Goal: Task Accomplishment & Management: Complete application form

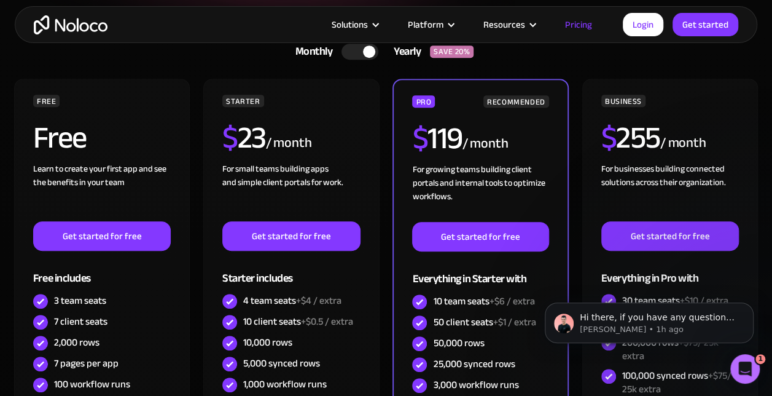
scroll to position [243, 0]
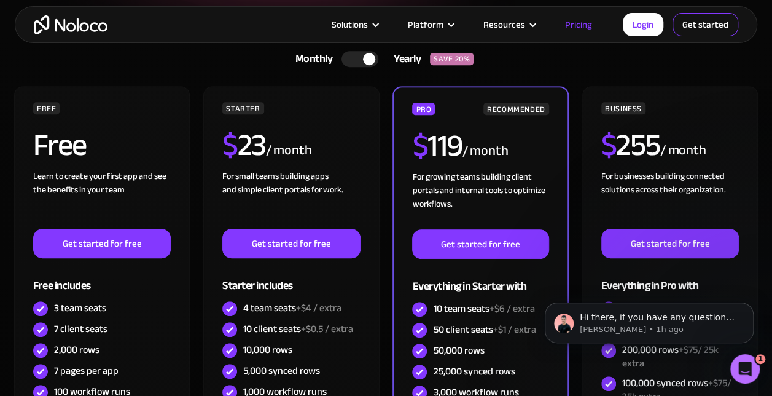
click at [699, 22] on link "Get started" at bounding box center [706, 24] width 66 height 23
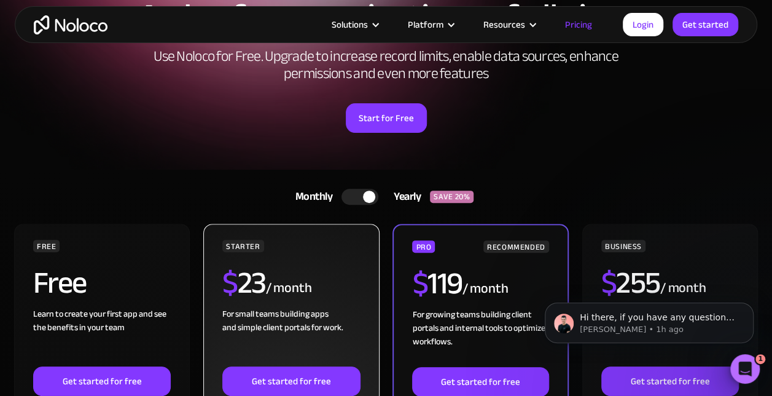
scroll to position [0, 0]
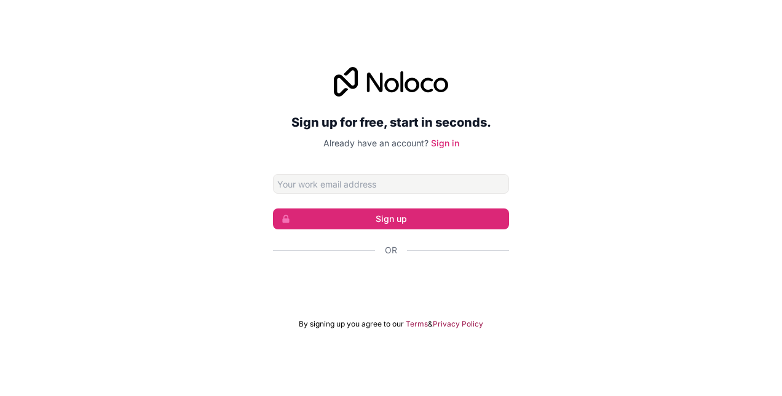
click at [360, 188] on input "Email address" at bounding box center [391, 184] width 236 height 20
click at [580, 186] on div "Sign up for free, start in seconds. Already have an account? Sign in Sign up Or…" at bounding box center [391, 198] width 782 height 296
click at [446, 189] on input "Email address" at bounding box center [391, 184] width 236 height 20
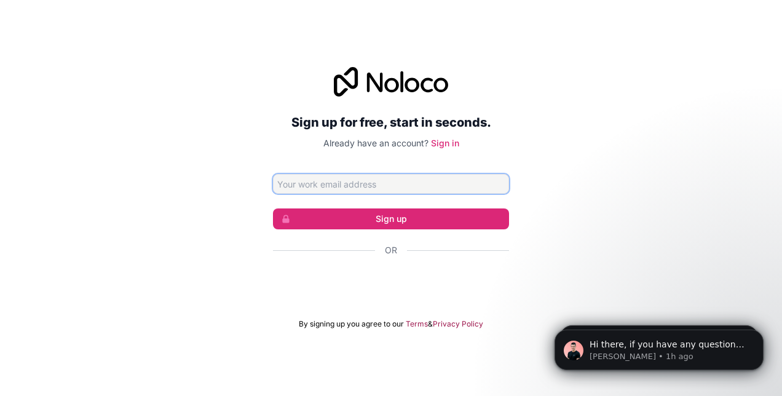
type input "matteo.graziadei@enpal.de"
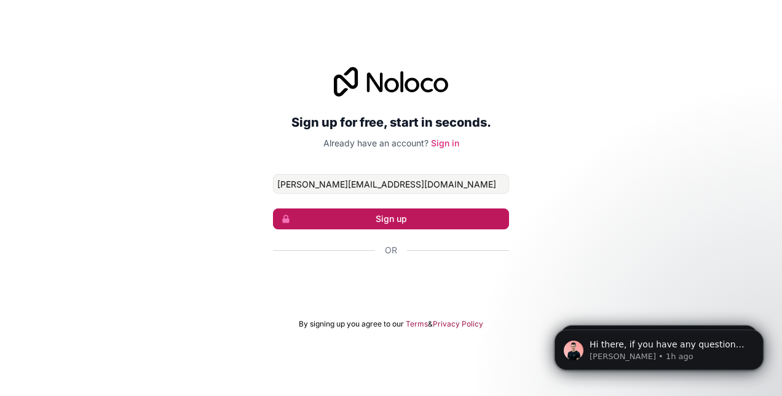
click at [417, 218] on button "Sign up" at bounding box center [391, 218] width 236 height 21
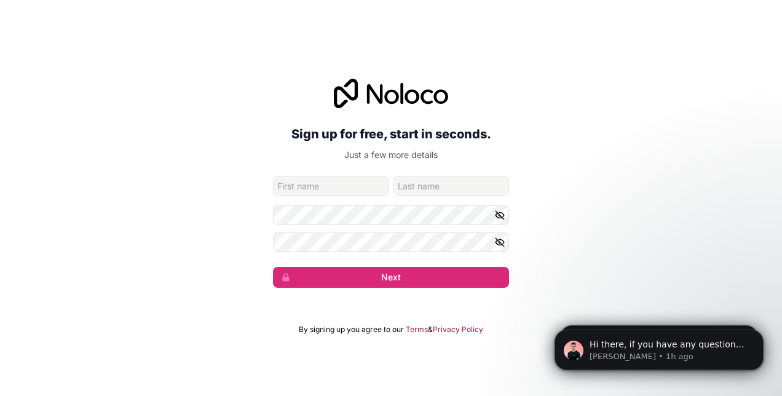
click at [368, 191] on input "given-name" at bounding box center [331, 186] width 116 height 20
type input "matteo"
type input "grz"
click at [272, 241] on div "Sign up for free, start in seconds. Just a few more details matteo.graziadei@en…" at bounding box center [391, 182] width 782 height 243
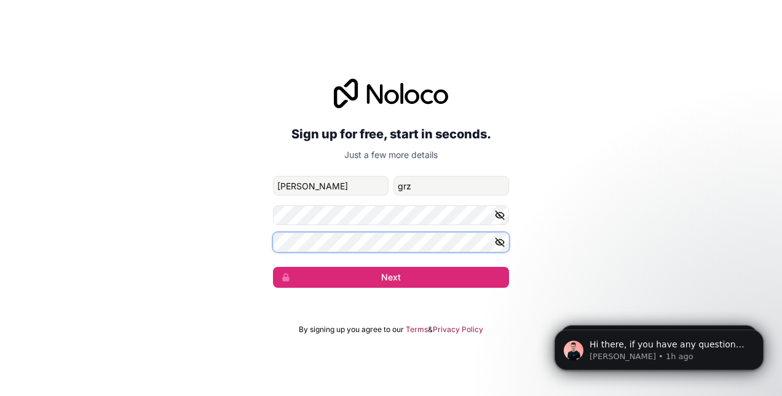
click at [273, 267] on button "Next" at bounding box center [391, 277] width 236 height 21
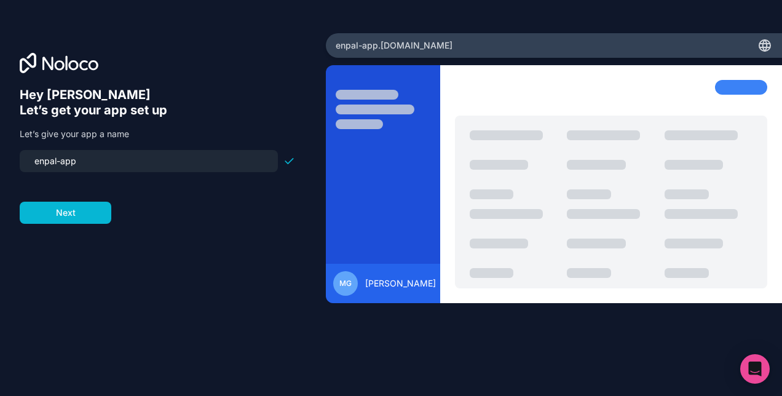
drag, startPoint x: 97, startPoint y: 159, endPoint x: 63, endPoint y: 157, distance: 34.5
click at [63, 157] on input "enpal-app" at bounding box center [148, 160] width 243 height 17
type input "enpal-hwp"
click at [66, 209] on button "Next" at bounding box center [66, 213] width 92 height 22
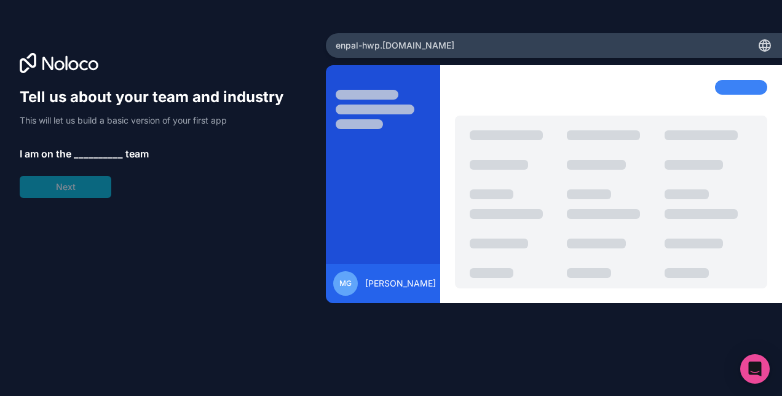
click at [97, 159] on span "__________" at bounding box center [98, 153] width 49 height 15
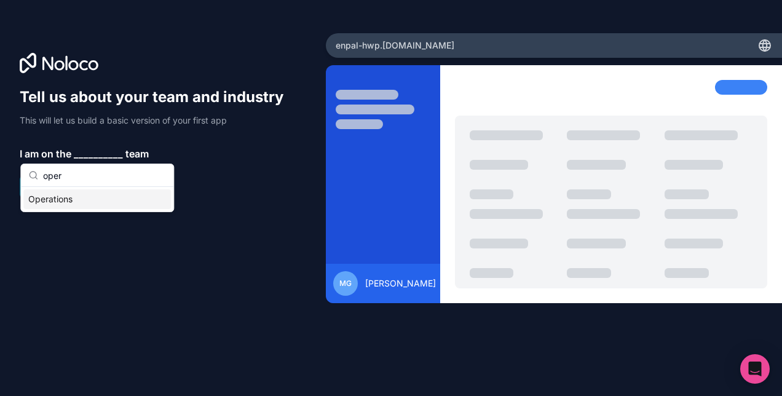
type input "oper"
click at [78, 204] on div "Operations" at bounding box center [96, 199] width 147 height 20
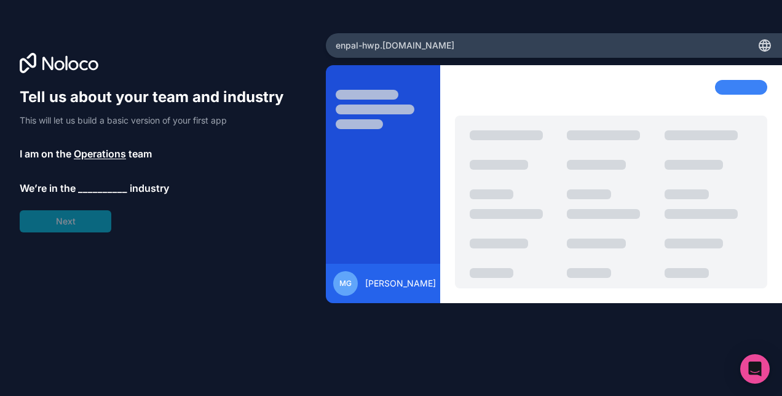
click at [69, 209] on div "Tell us about your team and industry This will let us build a basic version of …" at bounding box center [157, 159] width 275 height 145
click at [97, 190] on span "__________" at bounding box center [102, 188] width 49 height 15
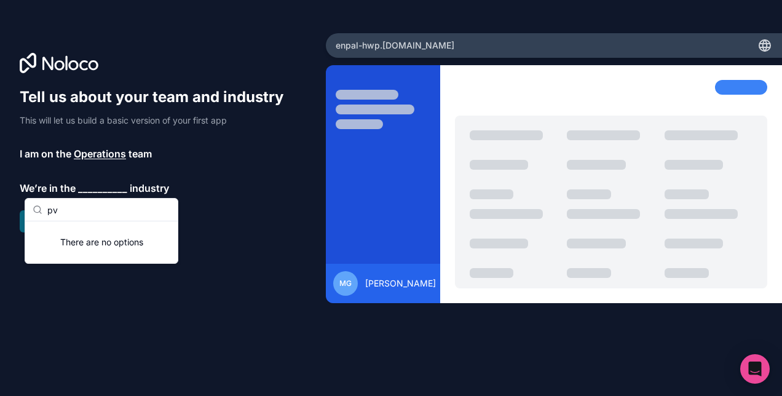
type input "p"
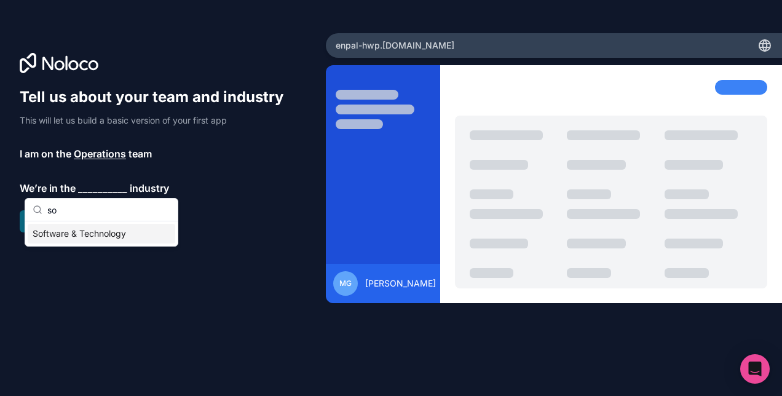
type input "s"
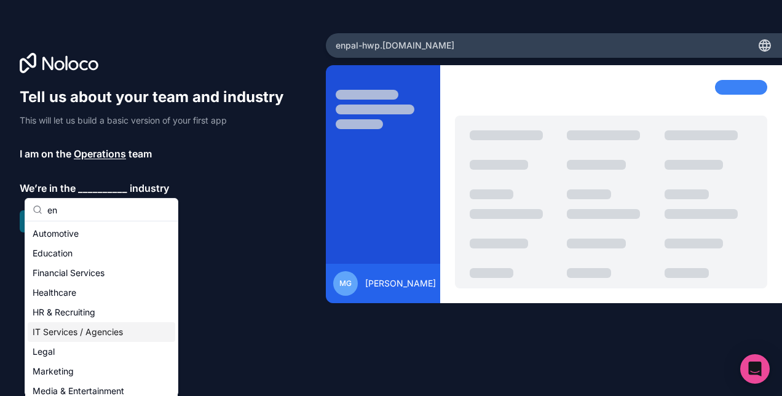
type input "e"
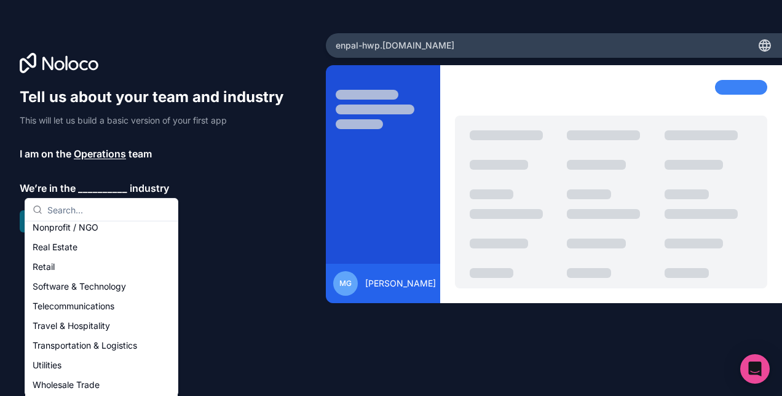
scroll to position [243, 0]
click at [96, 359] on div "Utilities" at bounding box center [101, 365] width 147 height 20
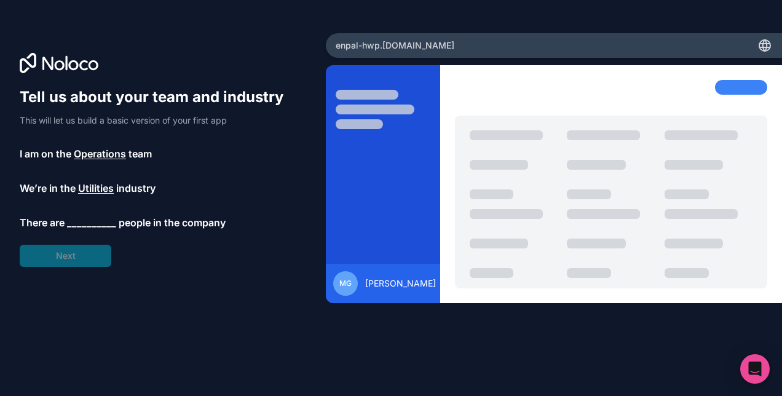
click at [98, 220] on span "__________" at bounding box center [91, 222] width 49 height 15
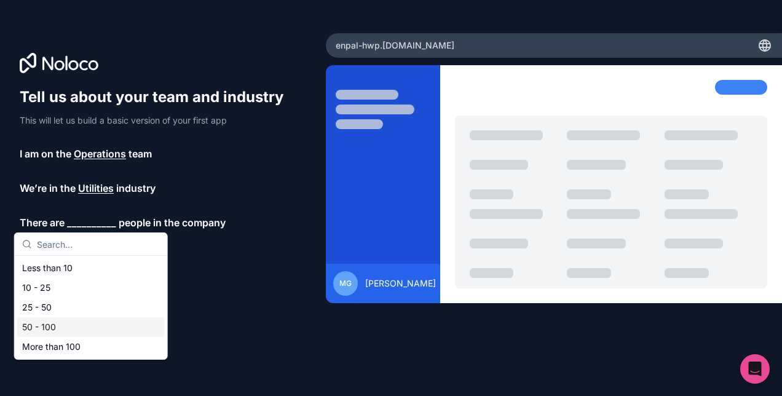
click at [46, 320] on div "50 - 100" at bounding box center [90, 327] width 147 height 20
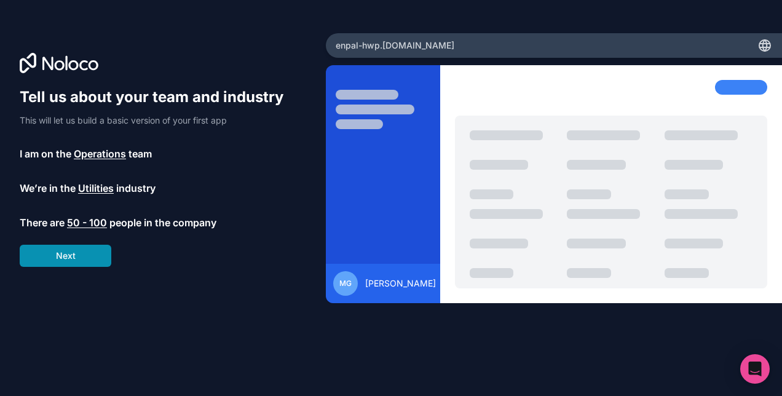
click at [86, 247] on button "Next" at bounding box center [66, 256] width 92 height 22
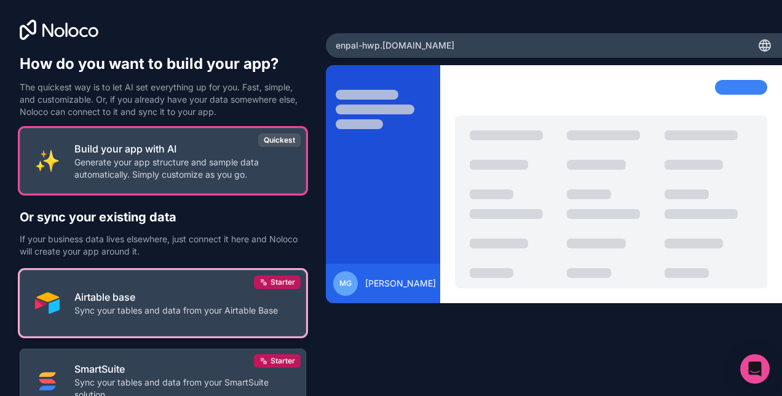
click at [122, 320] on button "Airtable base Sync your tables and data from your Airtable Base Starter" at bounding box center [163, 303] width 286 height 66
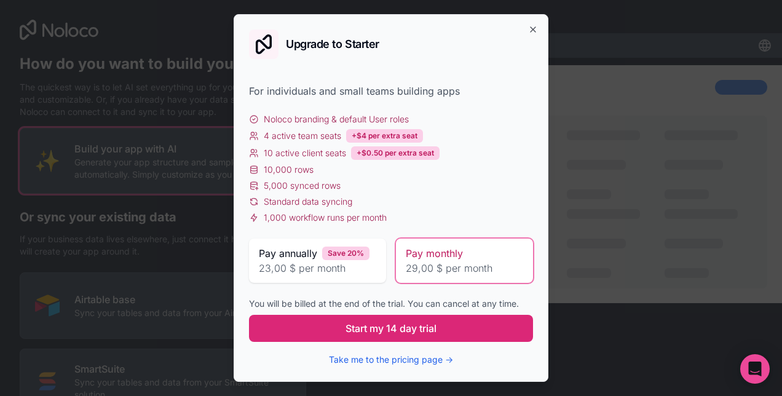
click at [424, 331] on span "Start my 14 day trial" at bounding box center [390, 328] width 91 height 15
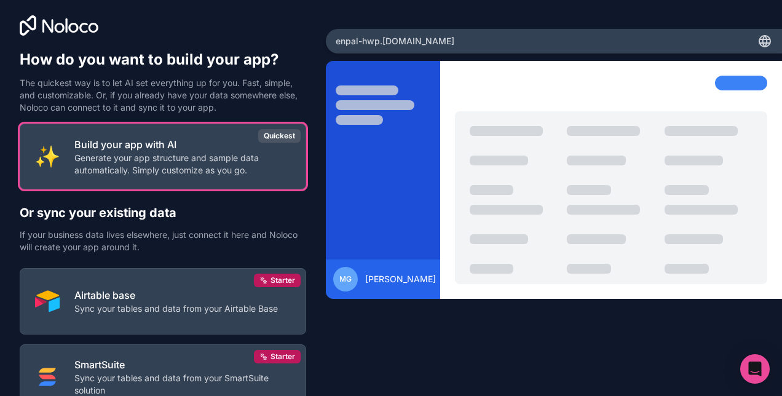
scroll to position [5, 0]
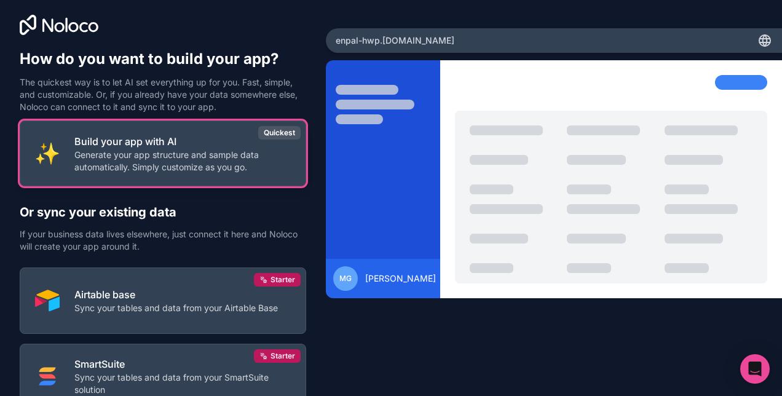
click at [234, 175] on button "Build your app with AI Generate your app structure and sample data automaticall…" at bounding box center [163, 153] width 286 height 66
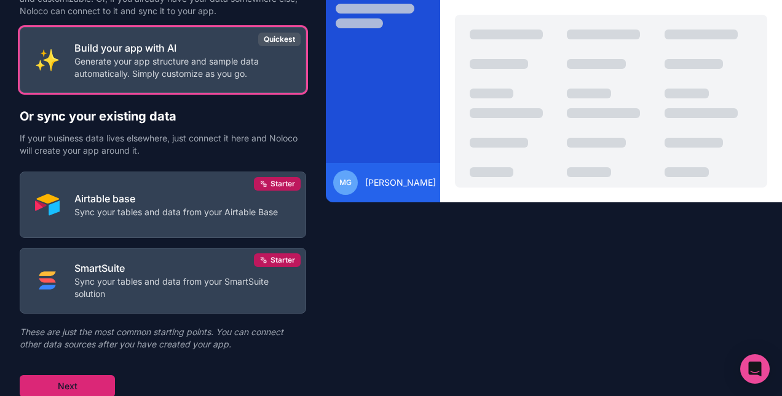
click at [48, 395] on button "Next" at bounding box center [67, 386] width 95 height 22
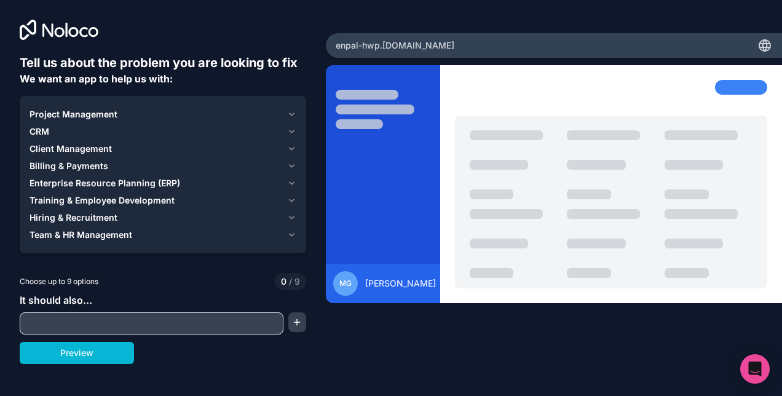
click at [122, 328] on input "text" at bounding box center [151, 323] width 257 height 17
click at [93, 355] on button "Preview" at bounding box center [77, 353] width 114 height 22
click at [302, 327] on button "button" at bounding box center [297, 322] width 18 height 20
